Goal: Find specific page/section: Find specific page/section

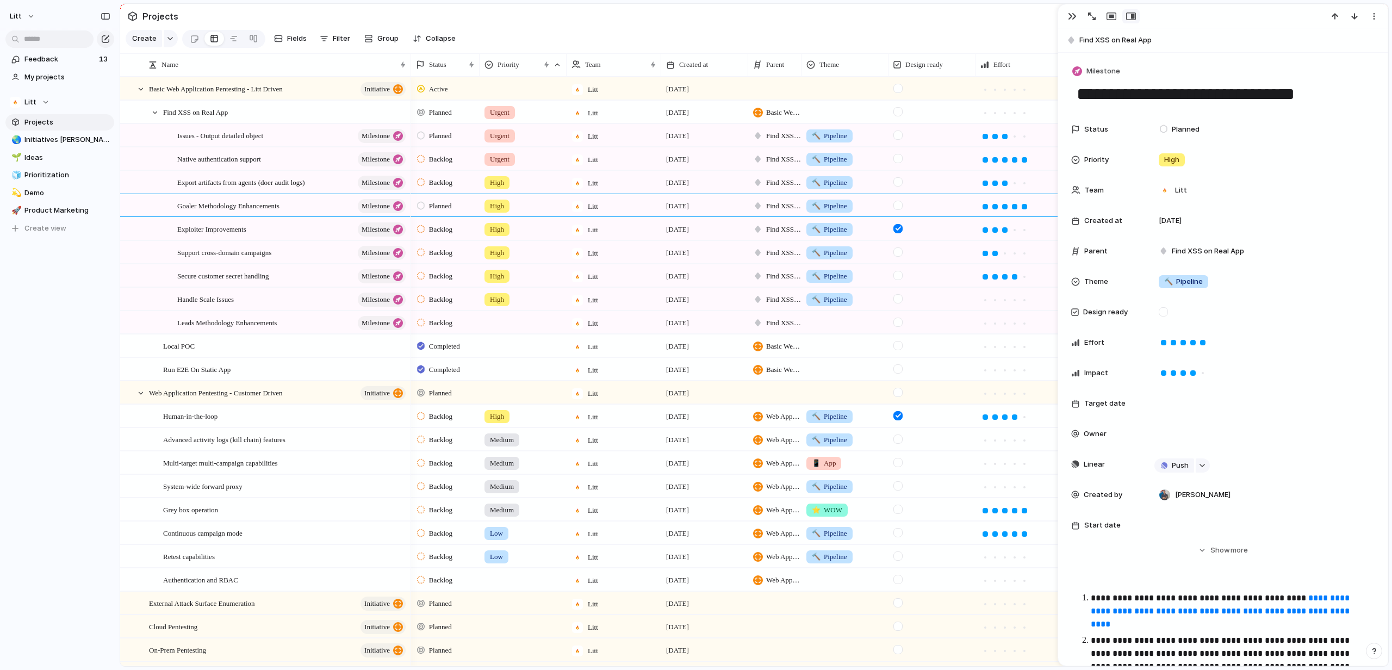
scroll to position [580, 0]
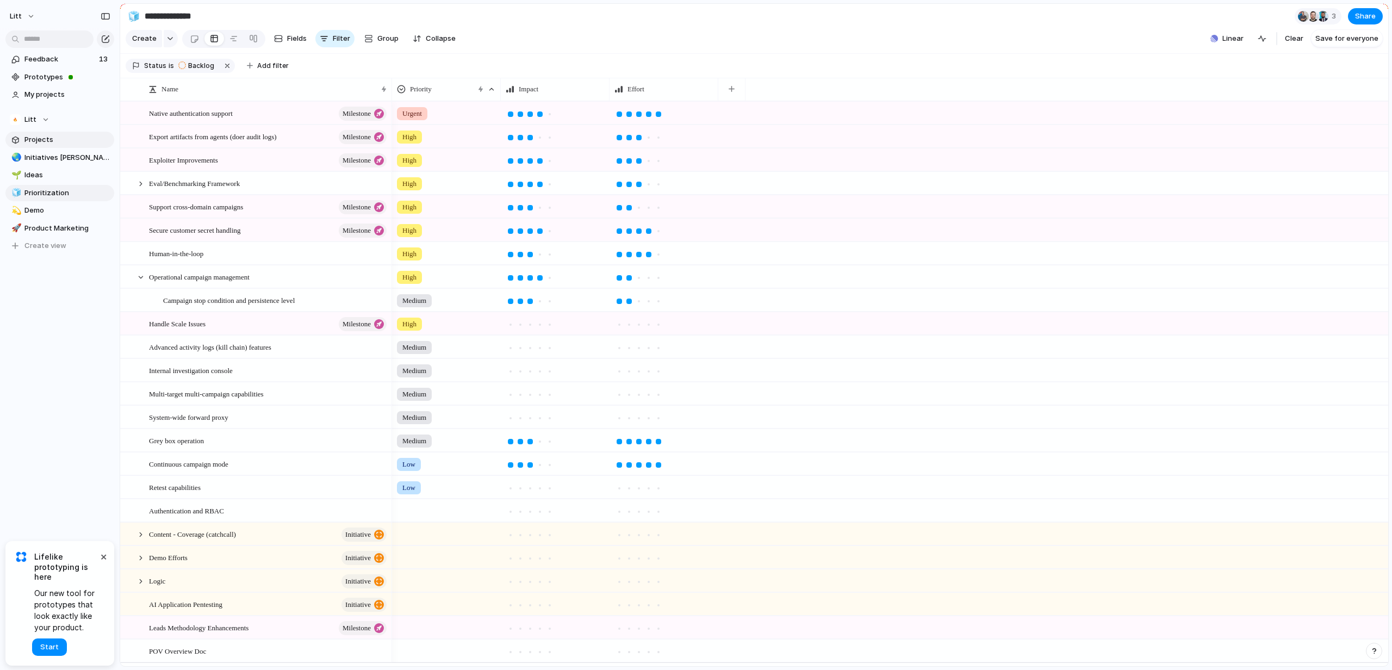
click at [75, 138] on span "Projects" at bounding box center [67, 139] width 86 height 11
